Goal: Transaction & Acquisition: Purchase product/service

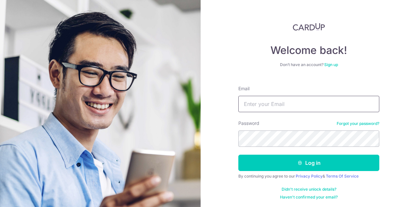
click at [252, 108] on input "Email" at bounding box center [308, 104] width 141 height 16
type input "[EMAIL_ADDRESS][DOMAIN_NAME]"
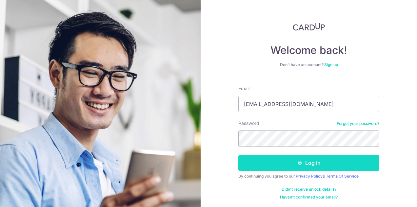
click at [306, 168] on button "Log in" at bounding box center [308, 163] width 141 height 16
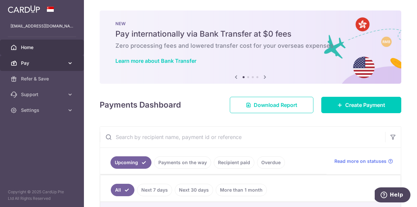
click at [33, 62] on span "Pay" at bounding box center [42, 63] width 43 height 7
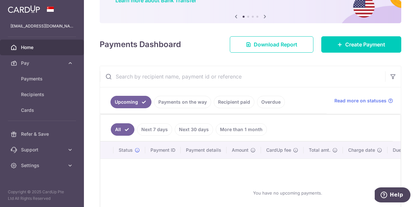
scroll to position [60, 0]
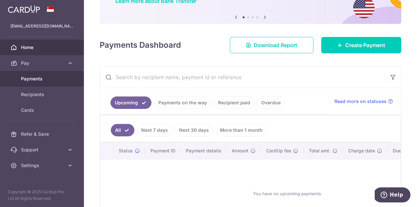
click at [32, 81] on span "Payments" at bounding box center [42, 79] width 43 height 7
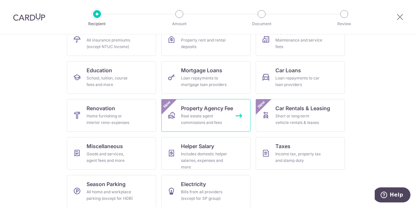
scroll to position [86, 0]
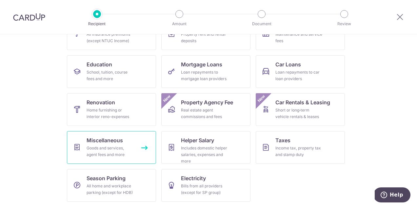
click at [122, 147] on div "Goods and services, agent fees and more" at bounding box center [109, 151] width 47 height 13
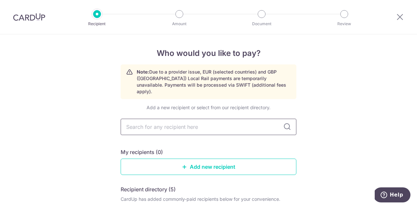
click at [180, 120] on input "text" at bounding box center [209, 127] width 176 height 16
type input "heir"
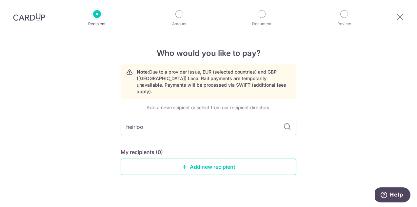
type input "heirloon"
click at [284, 123] on icon at bounding box center [287, 127] width 8 height 8
click at [216, 123] on input "heirloon" at bounding box center [209, 127] width 176 height 16
drag, startPoint x: 216, startPoint y: 123, endPoint x: 118, endPoint y: 111, distance: 98.7
click at [118, 111] on div "Who would you like to pay? Note: Due to a provider issue, EUR (selected countri…" at bounding box center [208, 125] width 417 height 182
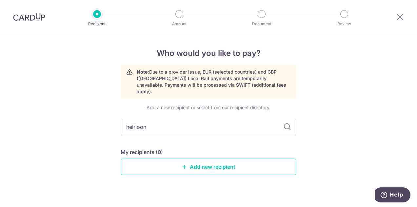
click at [193, 130] on div "Add a new recipient or select from our recipient directory. heirloon My recipie…" at bounding box center [209, 144] width 176 height 81
click at [181, 122] on input "heirloon" at bounding box center [209, 127] width 176 height 16
type input "heirloom"
type input "heirloom music"
click at [187, 121] on input "heirloom music" at bounding box center [209, 127] width 176 height 16
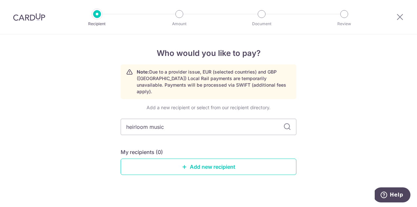
click at [163, 137] on div "Add a new recipient or select from our recipient directory. heirloom music My r…" at bounding box center [209, 144] width 176 height 81
click at [173, 121] on input "heirloom music" at bounding box center [209, 127] width 176 height 16
click at [209, 159] on link "Add new recipient" at bounding box center [209, 167] width 176 height 16
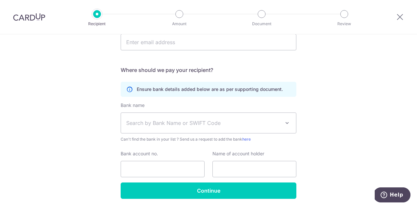
scroll to position [212, 0]
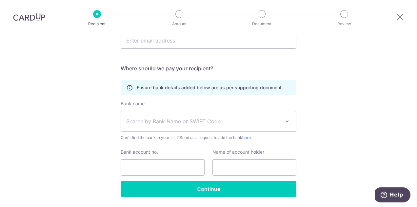
click at [132, 151] on label "Bank account no." at bounding box center [139, 152] width 37 height 7
click at [132, 159] on input "Bank account no." at bounding box center [163, 167] width 84 height 16
click at [132, 151] on label "Bank account no." at bounding box center [139, 152] width 37 height 7
click at [132, 159] on input "Bank account no." at bounding box center [163, 167] width 84 height 16
click at [132, 151] on label "Bank account no." at bounding box center [139, 152] width 37 height 7
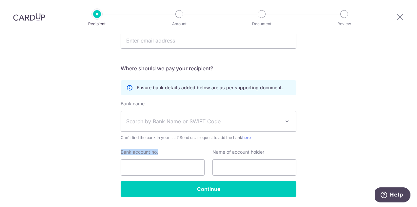
click at [132, 159] on input "Bank account no." at bounding box center [163, 167] width 84 height 16
copy label "Bank account no."
click at [221, 153] on label "Name of account holder" at bounding box center [238, 152] width 52 height 7
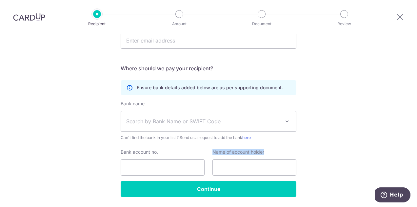
copy label "Name of account holder"
click at [134, 104] on label "Bank name (Select from our list, or add a new bank )" at bounding box center [133, 104] width 24 height 7
click at [121, 111] on select "Select Bank UBS AG ANEXT BANK PTE LTD Australia & New Zealand Banking Group BAN…" at bounding box center [121, 111] width 0 height 0
click at [134, 104] on label "Bank name (Select from our list, or add a new bank )" at bounding box center [133, 104] width 24 height 7
click at [121, 111] on select "Select Bank UBS AG ANEXT BANK PTE LTD Australia & New Zealand Banking Group BAN…" at bounding box center [121, 111] width 0 height 0
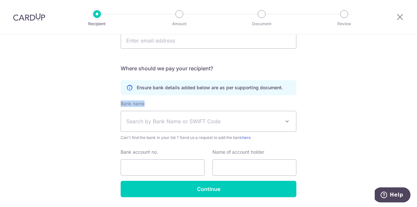
click at [134, 104] on label "Bank name (Select from our list, or add a new bank )" at bounding box center [133, 104] width 24 height 7
click at [121, 111] on select "Select Bank UBS AG ANEXT BANK PTE LTD Australia & New Zealand Banking Group BAN…" at bounding box center [121, 111] width 0 height 0
copy div "Bank name (Select from our list, or add a new bank )"
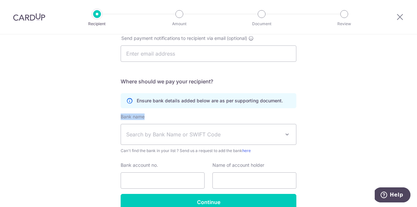
scroll to position [104, 0]
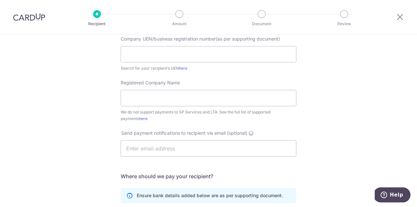
click at [194, 132] on span "Send payment notifications to recipient via email (optional)" at bounding box center [184, 133] width 126 height 7
click at [147, 83] on span "Registered Company Name" at bounding box center [150, 83] width 59 height 6
click at [147, 90] on input "Registered Company Name" at bounding box center [209, 98] width 176 height 16
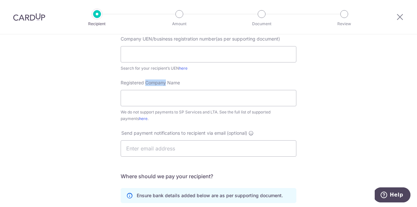
click at [147, 83] on span "Registered Company Name" at bounding box center [150, 83] width 59 height 6
click at [147, 90] on input "Registered Company Name" at bounding box center [209, 98] width 176 height 16
click at [147, 83] on span "Registered Company Name" at bounding box center [150, 83] width 59 height 6
click at [147, 90] on input "Registered Company Name" at bounding box center [209, 98] width 176 height 16
copy label "Registered Company Name"
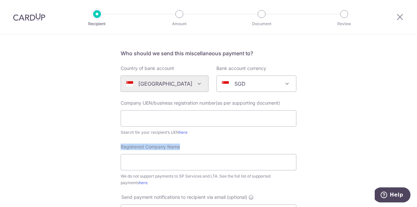
scroll to position [0, 0]
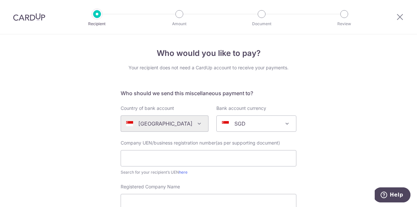
click at [158, 144] on span "Company UEN/business registration number(as per supporting document)" at bounding box center [200, 143] width 159 height 6
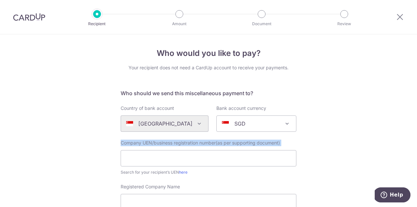
click at [158, 144] on span "Company UEN/business registration number(as per supporting document)" at bounding box center [200, 143] width 159 height 6
copy label "Company UEN/business registration number(as per supporting document)"
